Goal: Task Accomplishment & Management: Manage account settings

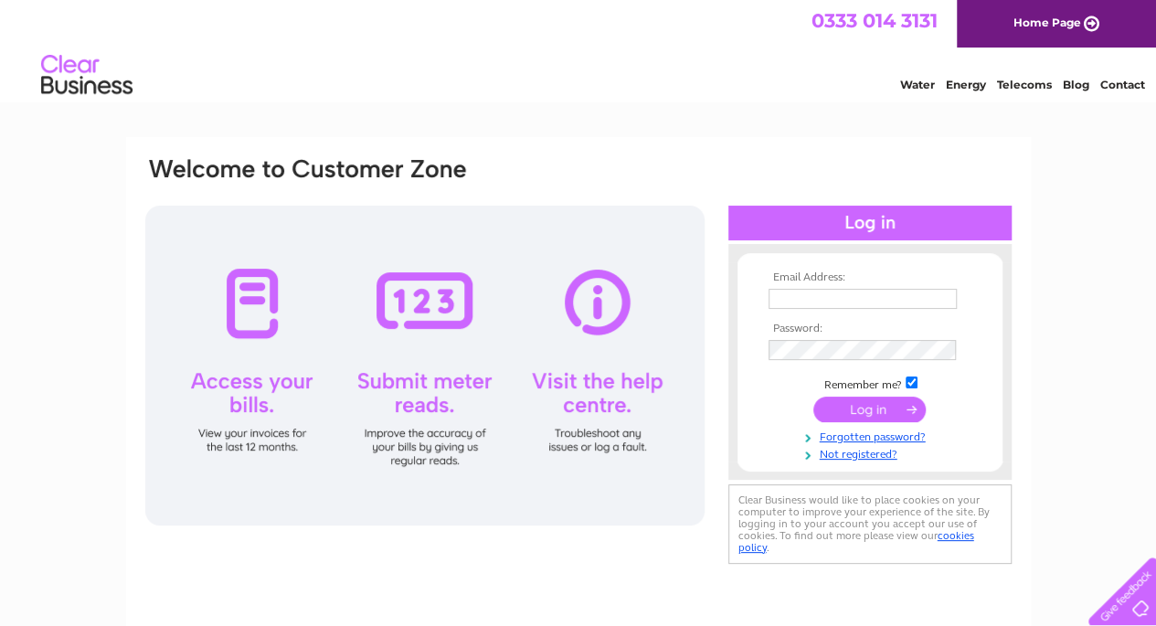
type input "[EMAIL_ADDRESS][DOMAIN_NAME]"
click at [882, 408] on input "submit" at bounding box center [869, 410] width 112 height 26
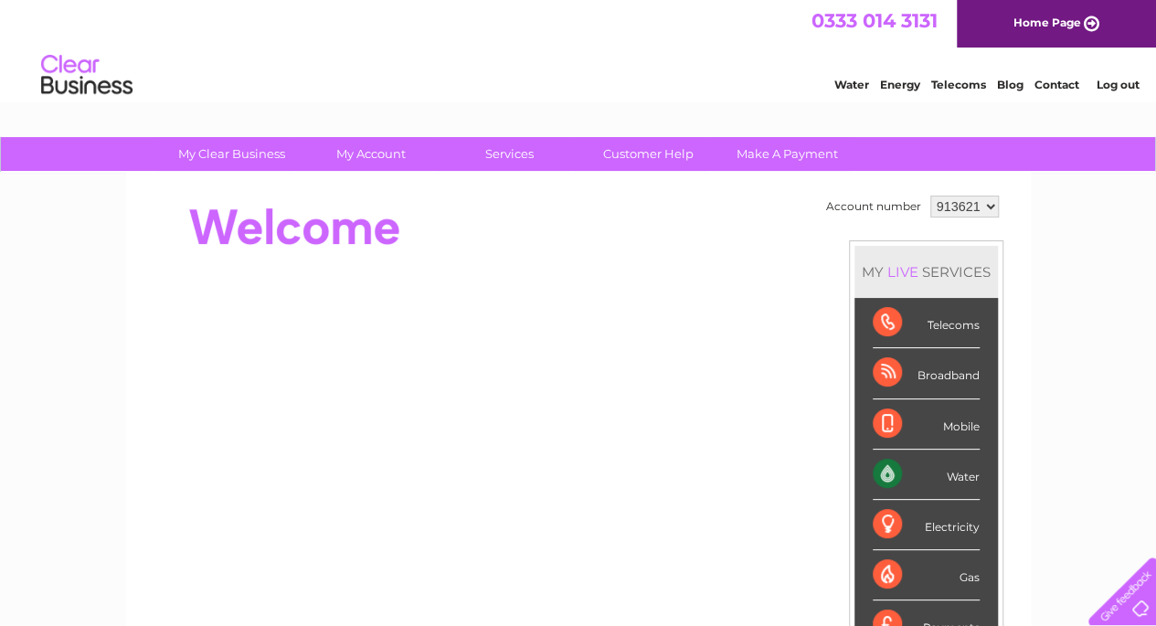
click at [378, 152] on link "My Account" at bounding box center [370, 154] width 151 height 34
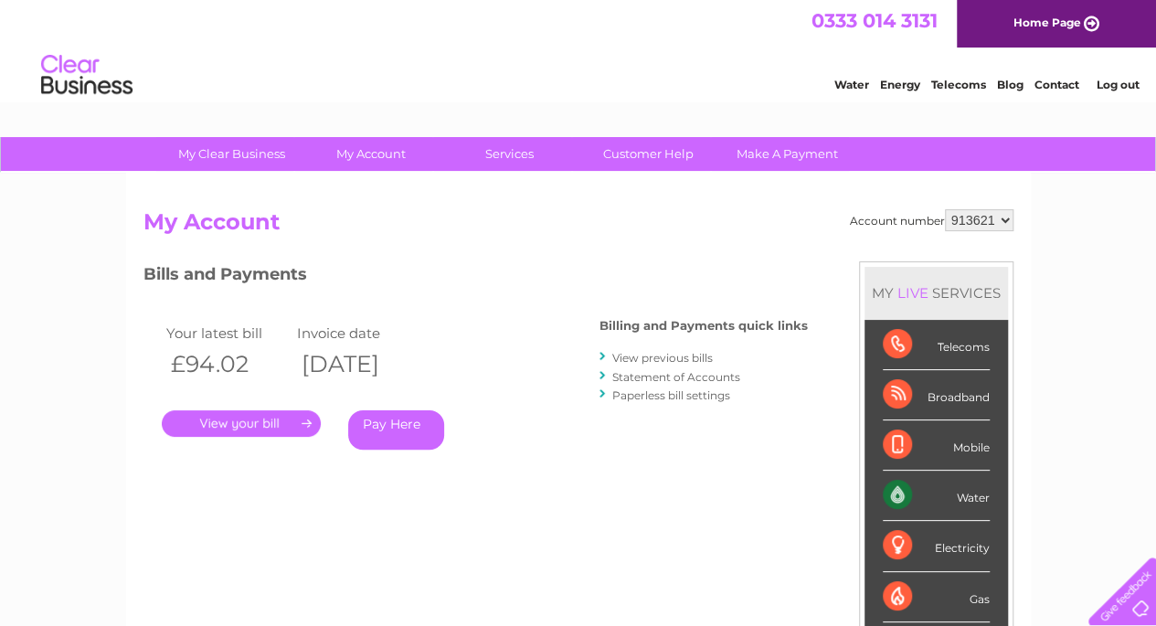
click at [229, 427] on link "." at bounding box center [241, 423] width 159 height 27
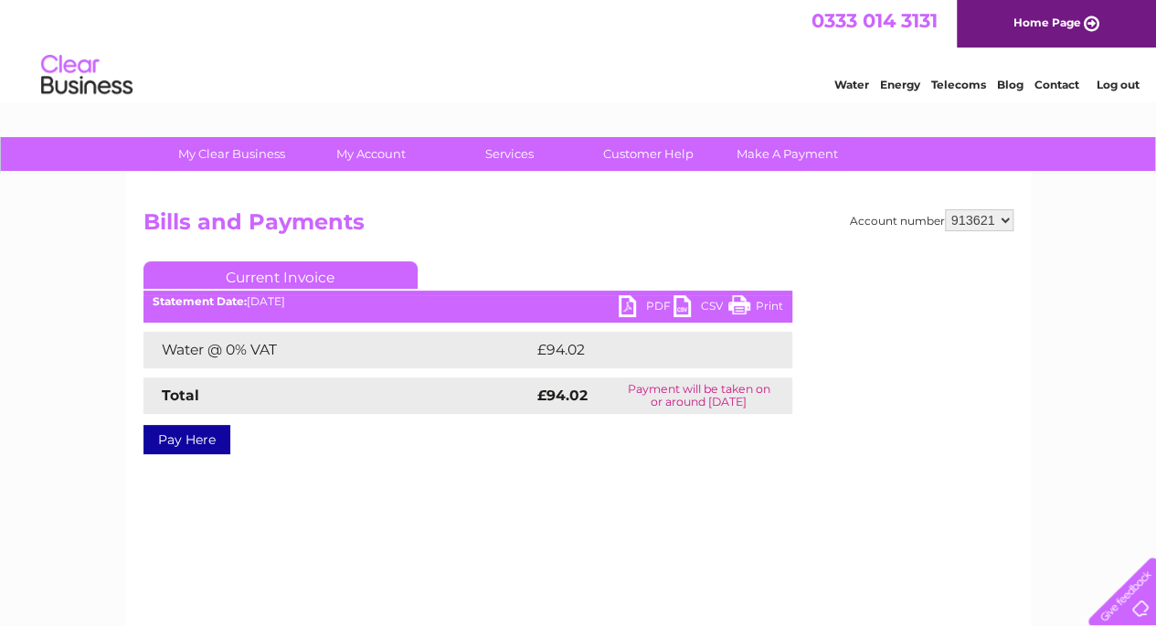
click at [636, 306] on link "PDF" at bounding box center [646, 308] width 55 height 27
click at [653, 312] on link "PDF" at bounding box center [646, 308] width 55 height 27
